Goal: Information Seeking & Learning: Learn about a topic

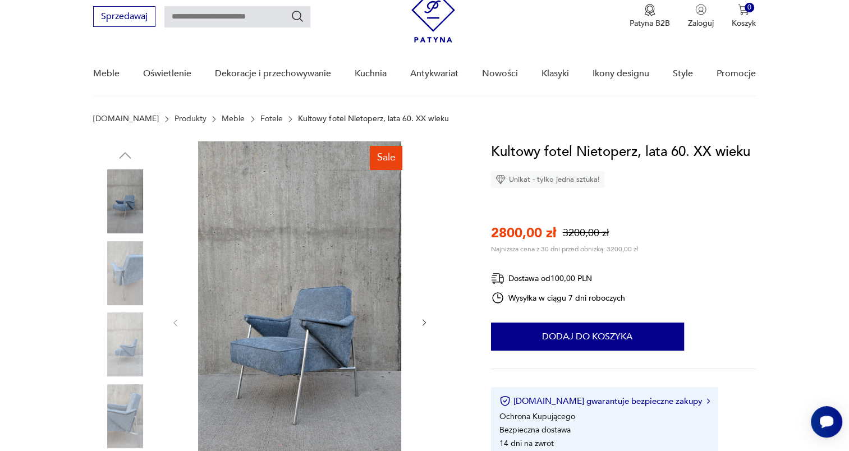
scroll to position [56, 0]
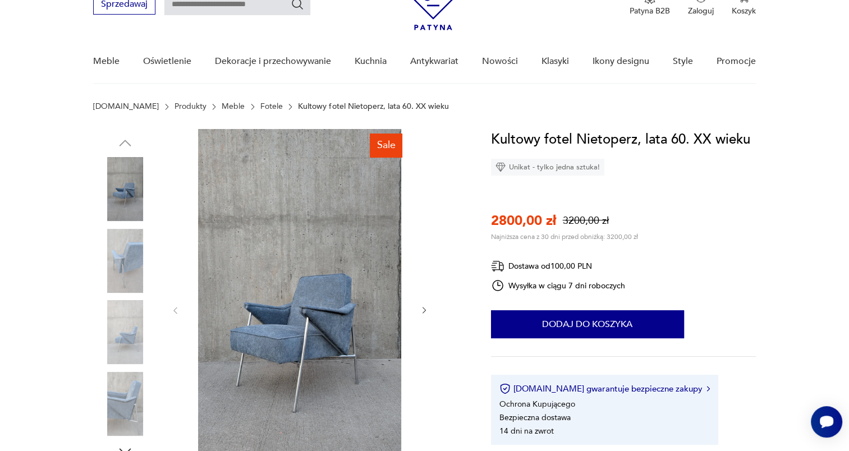
click at [300, 327] on img at bounding box center [299, 309] width 217 height 361
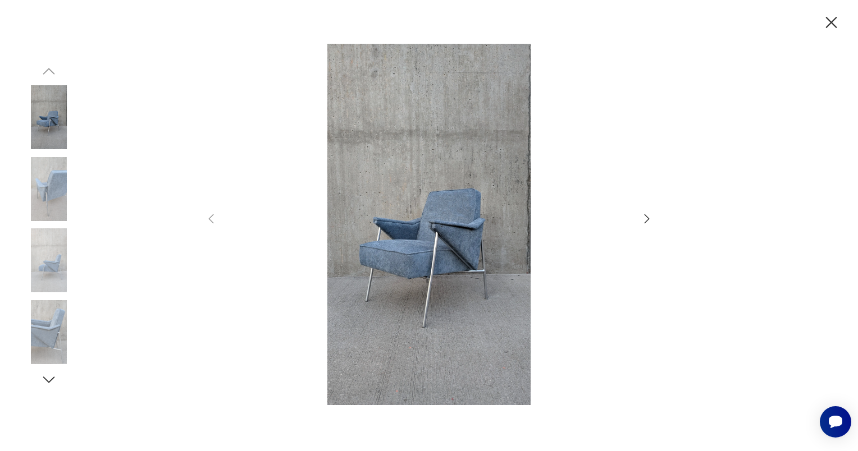
click at [829, 28] on icon "button" at bounding box center [831, 23] width 20 height 20
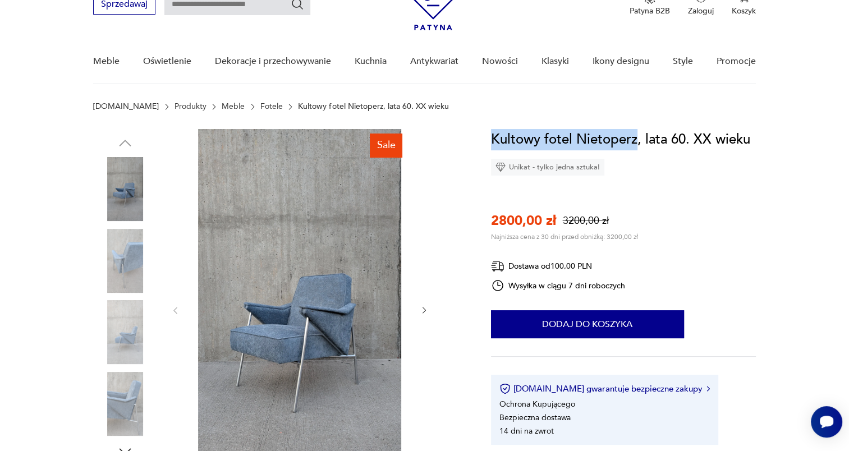
drag, startPoint x: 490, startPoint y: 134, endPoint x: 637, endPoint y: 139, distance: 147.2
copy h1 "Kultowy fotel Nietoperz"
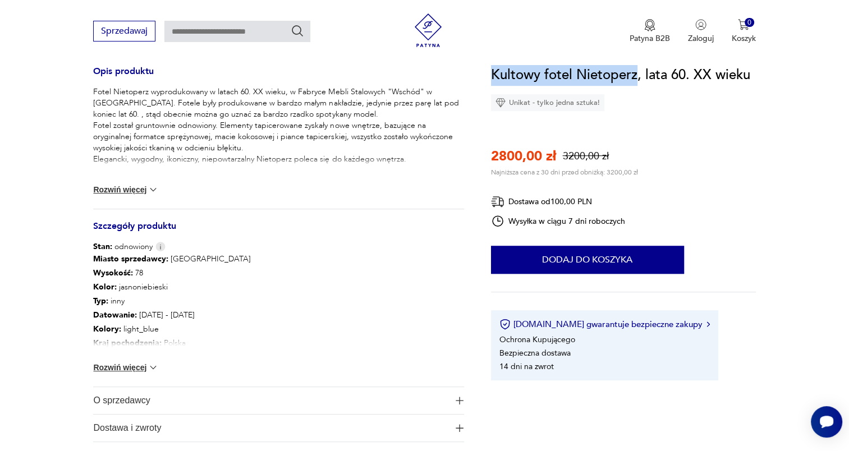
scroll to position [505, 0]
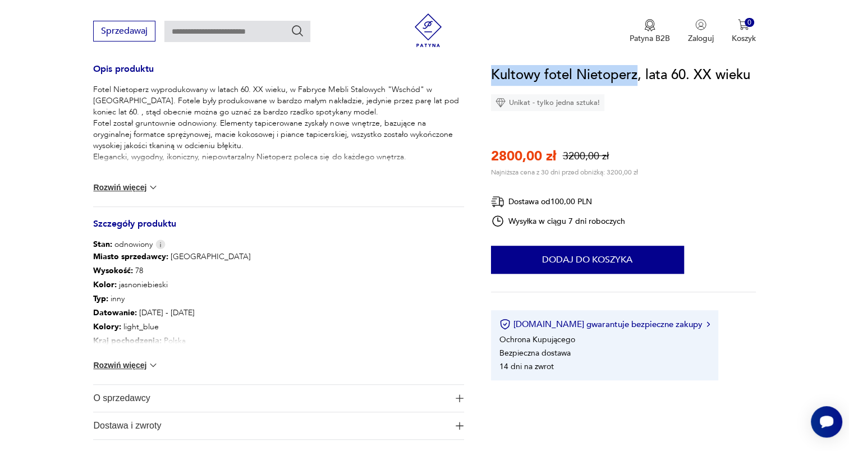
click at [141, 363] on button "Rozwiń więcej" at bounding box center [125, 365] width 65 height 11
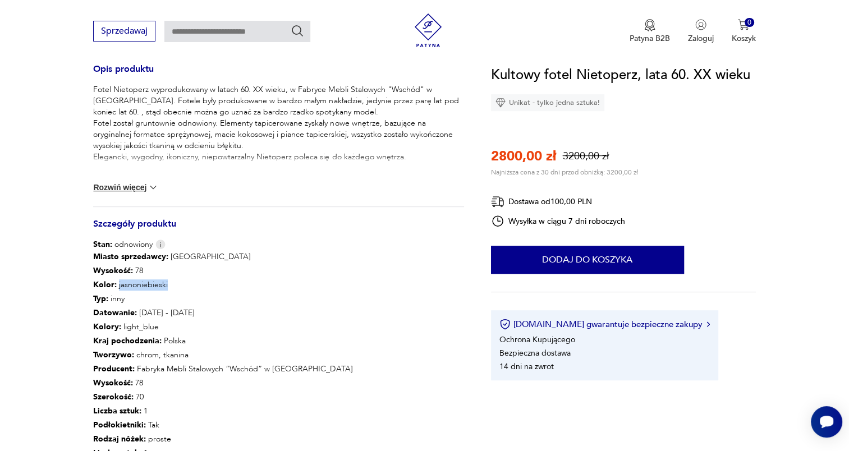
drag, startPoint x: 116, startPoint y: 283, endPoint x: 177, endPoint y: 290, distance: 61.6
click at [177, 290] on p "Kolor: jasnoniebieski" at bounding box center [222, 285] width 259 height 14
copy p "jasnoniebieski"
click at [286, 249] on div "Stan: odnowiony" at bounding box center [278, 244] width 371 height 11
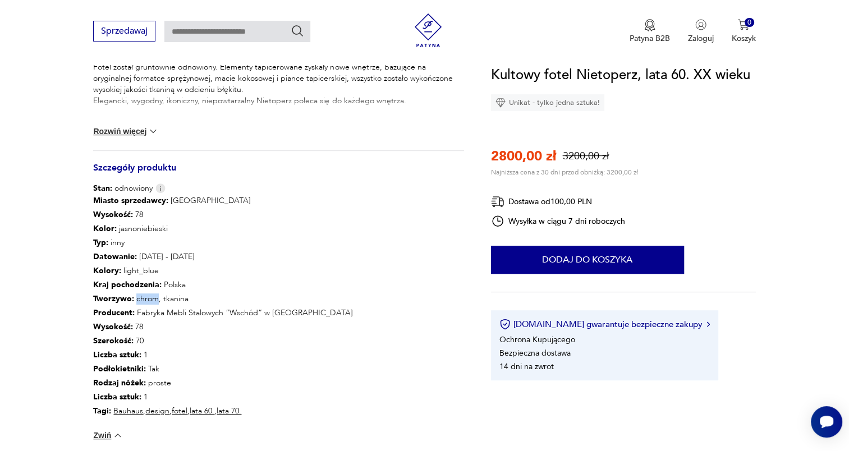
drag, startPoint x: 138, startPoint y: 296, endPoint x: 153, endPoint y: 296, distance: 14.6
click at [153, 296] on p "Tworzywo : chrom, tkanina" at bounding box center [222, 300] width 259 height 14
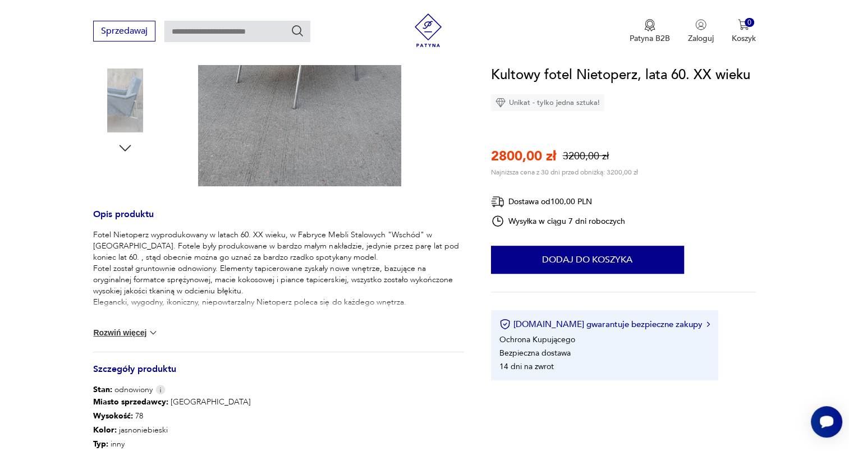
scroll to position [393, 0]
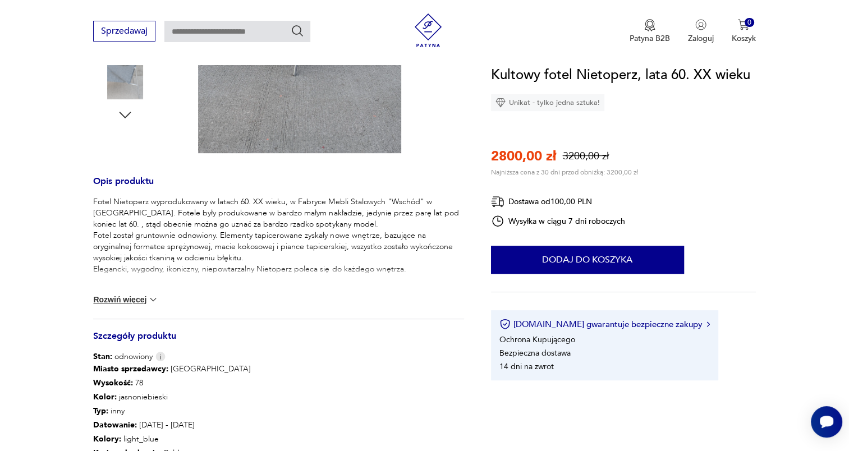
click at [132, 301] on button "Rozwiń więcej" at bounding box center [125, 299] width 65 height 11
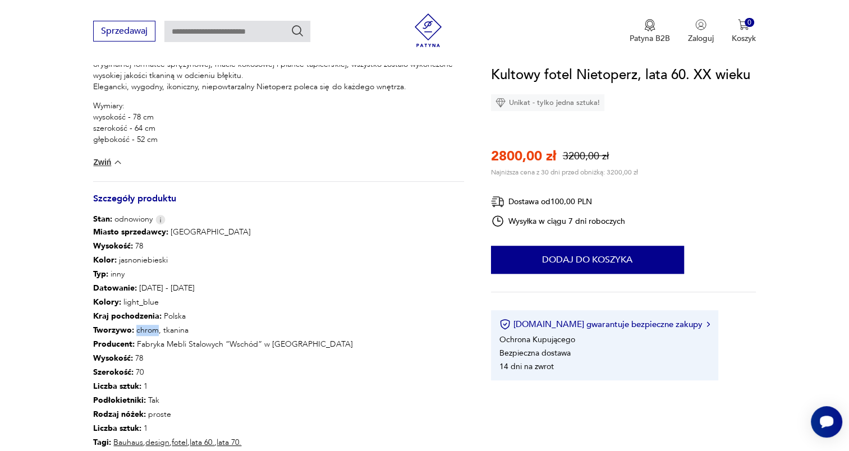
scroll to position [618, 0]
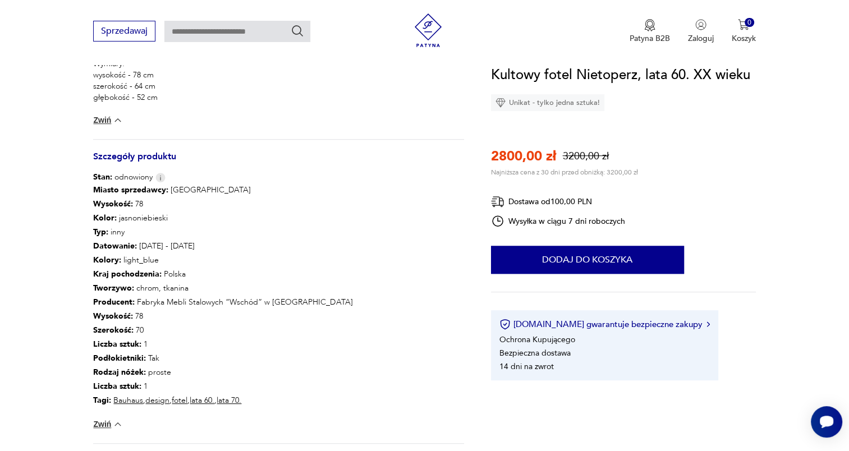
click at [256, 325] on p "Szerokość : 70" at bounding box center [222, 330] width 259 height 14
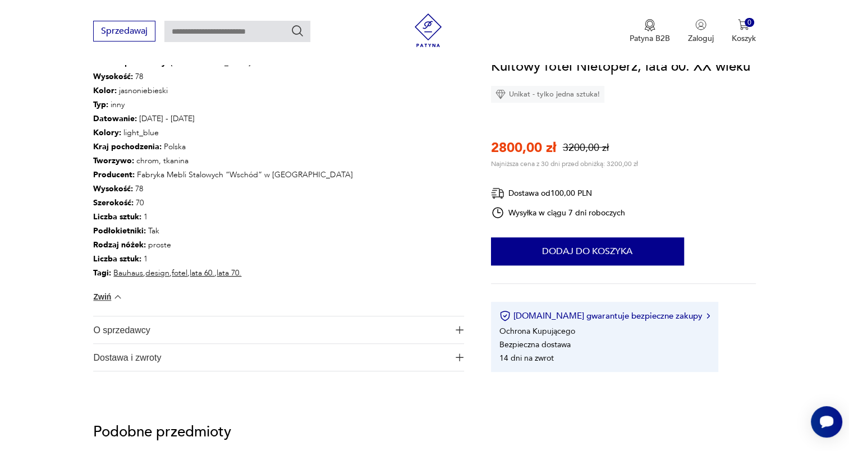
scroll to position [842, 0]
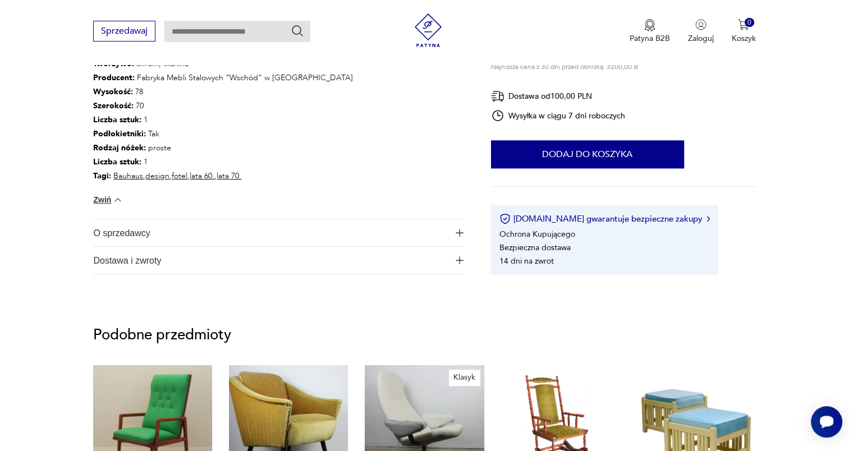
click at [353, 243] on span "O sprzedawcy" at bounding box center [270, 233] width 355 height 27
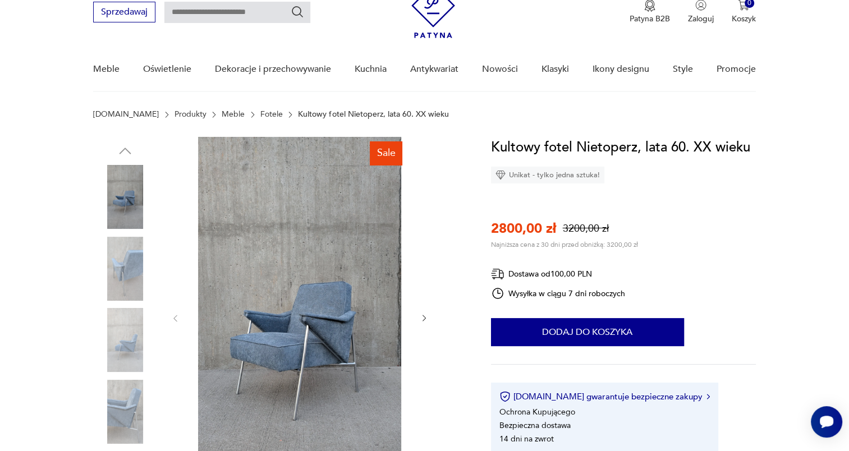
scroll to position [0, 0]
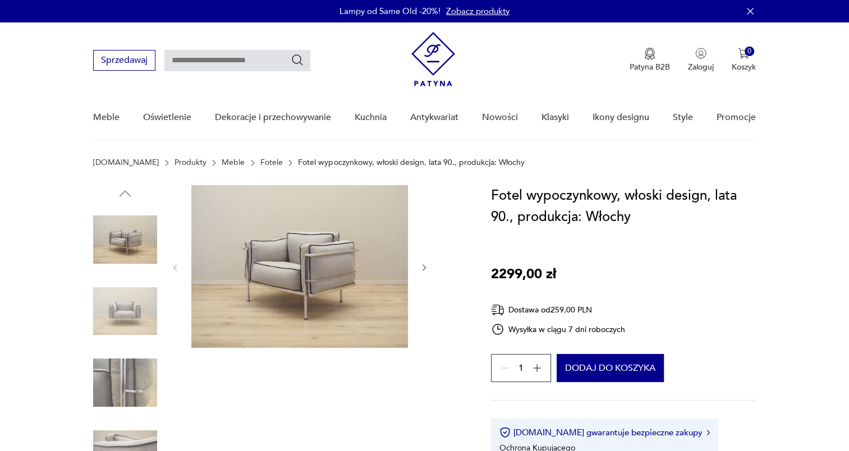
click at [308, 287] on img at bounding box center [299, 266] width 217 height 163
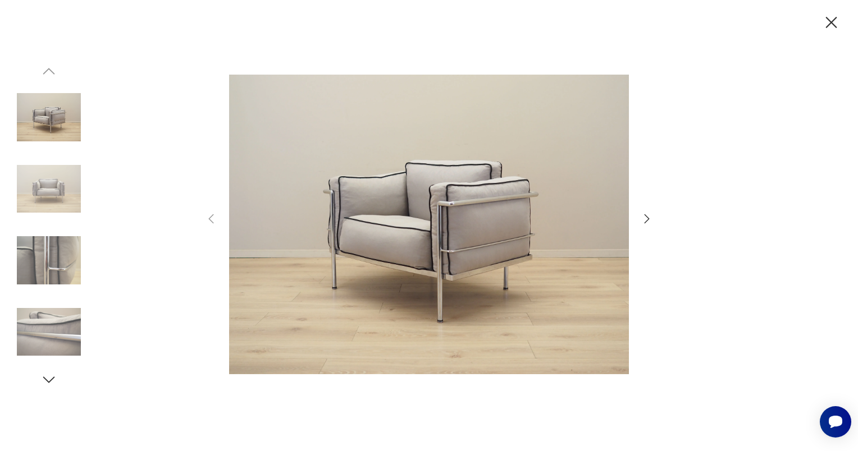
click at [826, 27] on icon "button" at bounding box center [831, 23] width 20 height 20
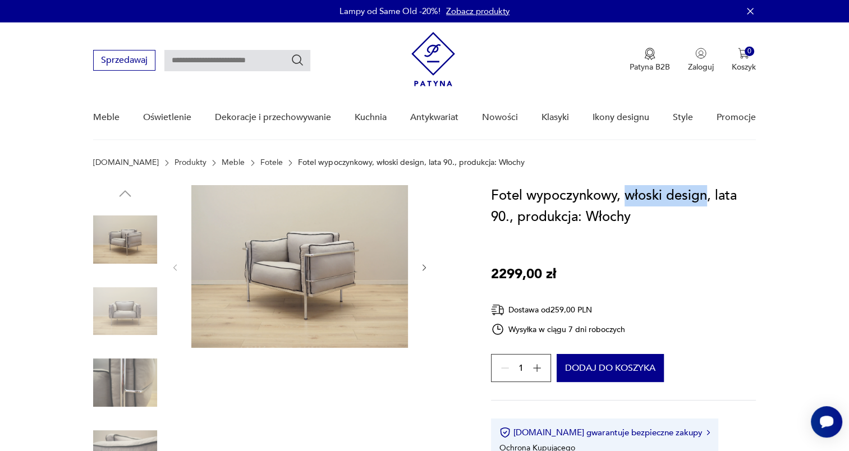
drag, startPoint x: 626, startPoint y: 195, endPoint x: 705, endPoint y: 199, distance: 79.3
click at [705, 199] on h1 "Fotel wypoczynkowy, włoski design, lata 90., produkcja: Włochy" at bounding box center [623, 206] width 265 height 43
copy h1 "włoski design"
click at [678, 277] on div "Fotel wypoczynkowy, włoski design, lata 90., produkcja: Włochy 2299,00 zł Dosta…" at bounding box center [623, 337] width 265 height 304
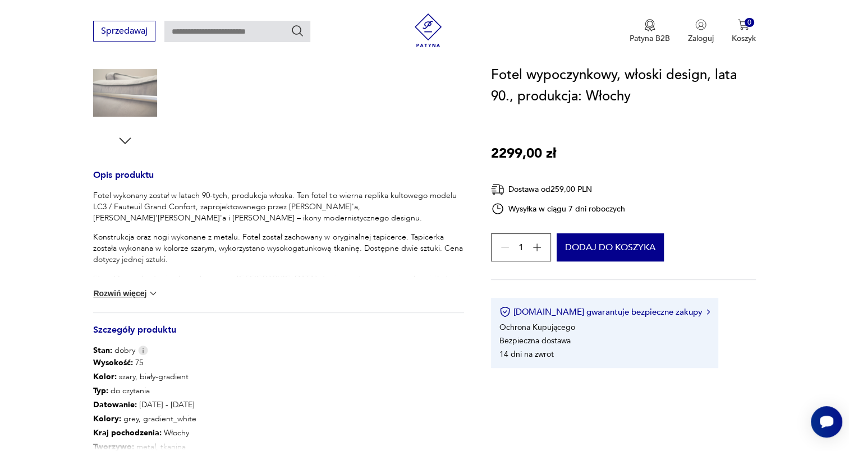
scroll to position [449, 0]
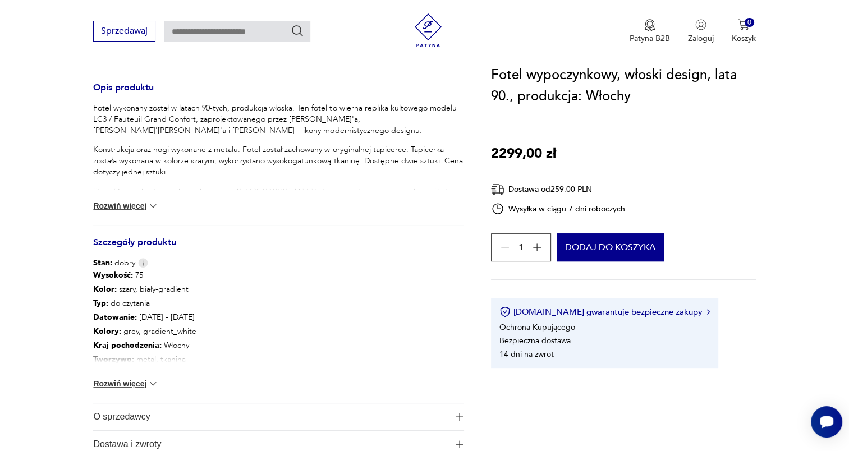
click at [139, 381] on button "Rozwiń więcej" at bounding box center [125, 383] width 65 height 11
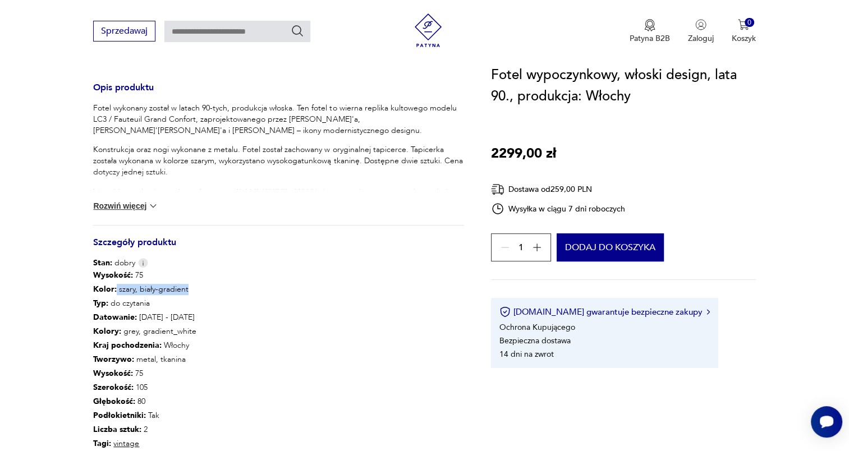
drag, startPoint x: 115, startPoint y: 287, endPoint x: 192, endPoint y: 284, distance: 77.5
click at [192, 284] on div "Wysokość : 75 Kolor: szary, biały-gradient Typ : do czytania Datowanie : [DATE]…" at bounding box center [278, 378] width 371 height 218
copy p "szary, biały-gradient"
click at [240, 355] on div "Wysokość : 75 Kolor: szary, biały-gradient Typ : do czytania Datowanie : [DATE]…" at bounding box center [278, 378] width 371 height 218
click at [387, 362] on div "Wysokość : 75 Kolor: szary, biały-gradient Typ : do czytania Datowanie : [DATE]…" at bounding box center [278, 378] width 371 height 218
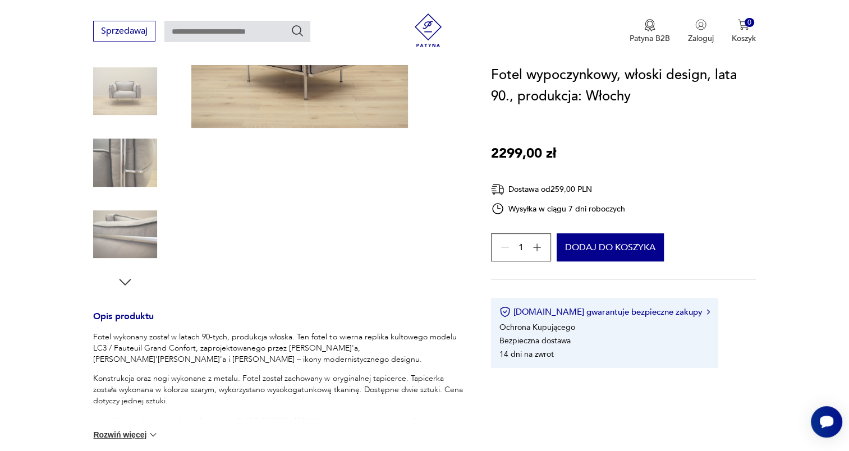
scroll to position [281, 0]
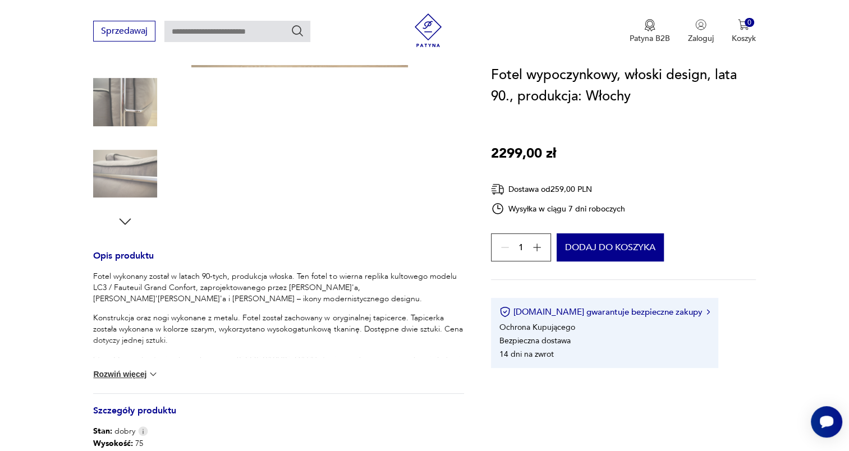
click at [143, 375] on button "Rozwiń więcej" at bounding box center [125, 374] width 65 height 11
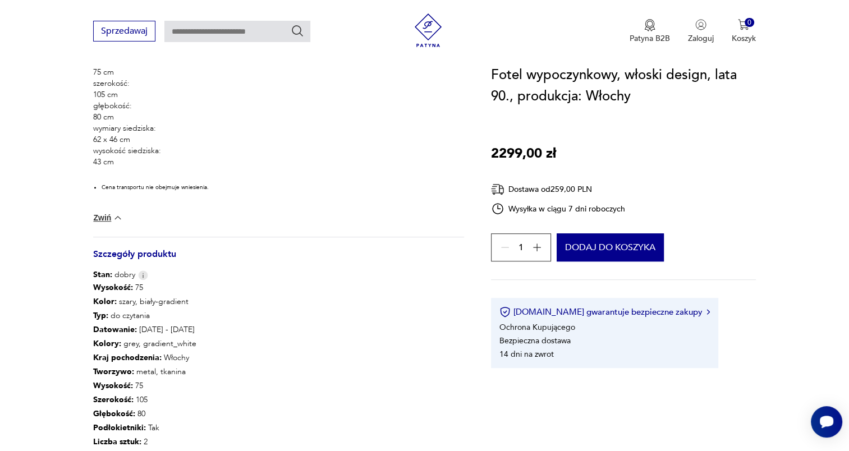
scroll to position [618, 0]
